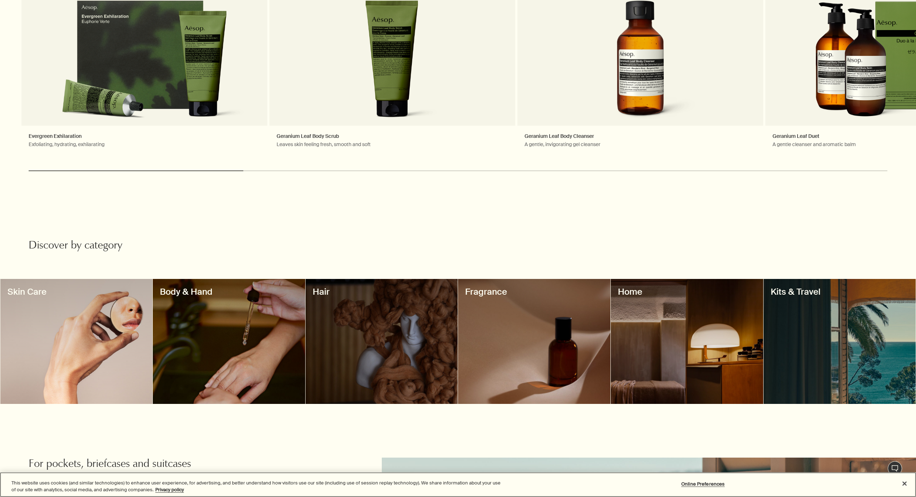
scroll to position [418, 0]
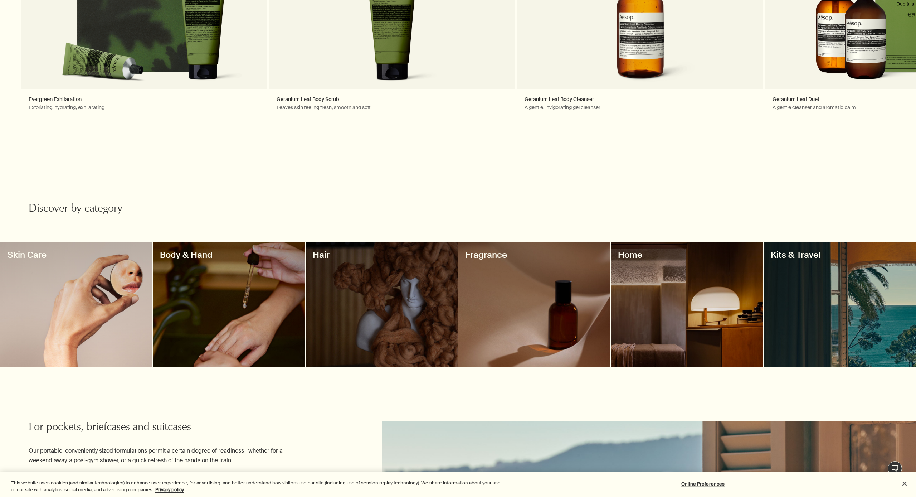
click at [209, 277] on div at bounding box center [229, 304] width 152 height 125
click at [221, 276] on div at bounding box center [229, 304] width 152 height 125
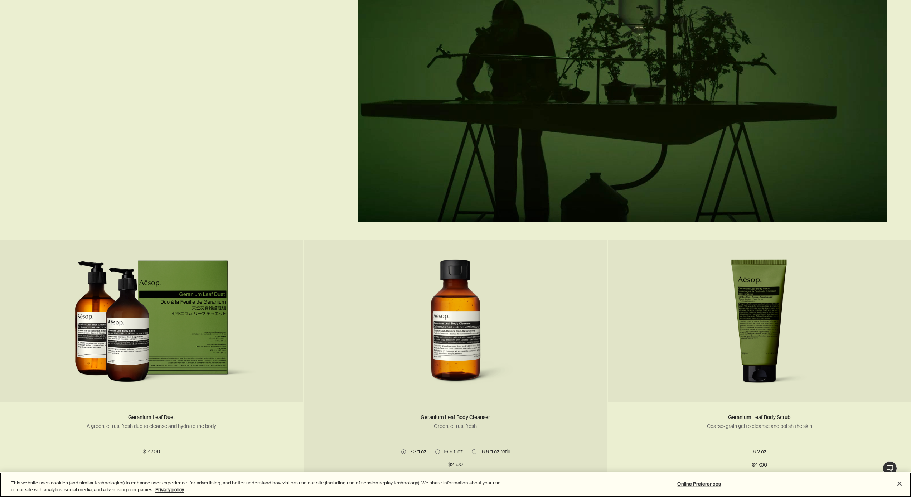
scroll to position [576, 0]
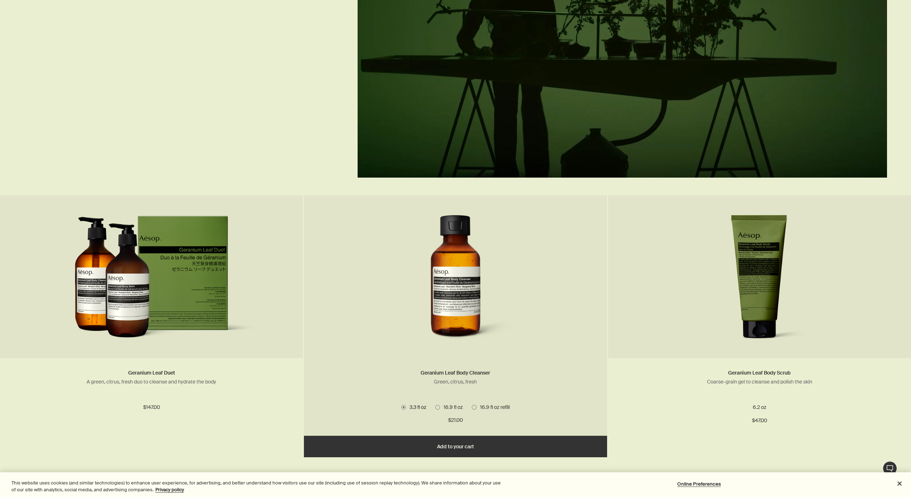
click at [461, 284] on img at bounding box center [456, 281] width 130 height 132
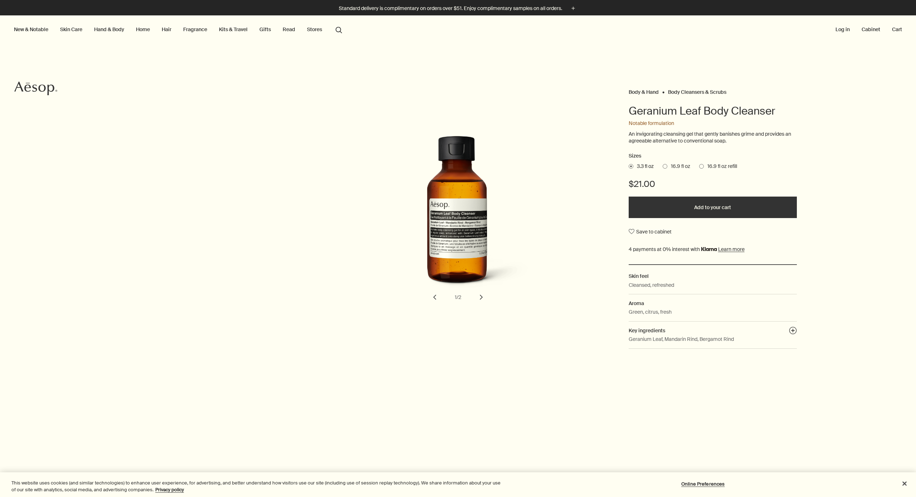
click at [700, 166] on span at bounding box center [701, 166] width 5 height 5
click at [699, 166] on input "16.9 fl oz refill" at bounding box center [699, 165] width 0 height 5
click at [700, 166] on span at bounding box center [701, 166] width 5 height 5
click at [699, 166] on input "16.9 fl oz refill" at bounding box center [699, 165] width 0 height 5
